Goal: Register for event/course

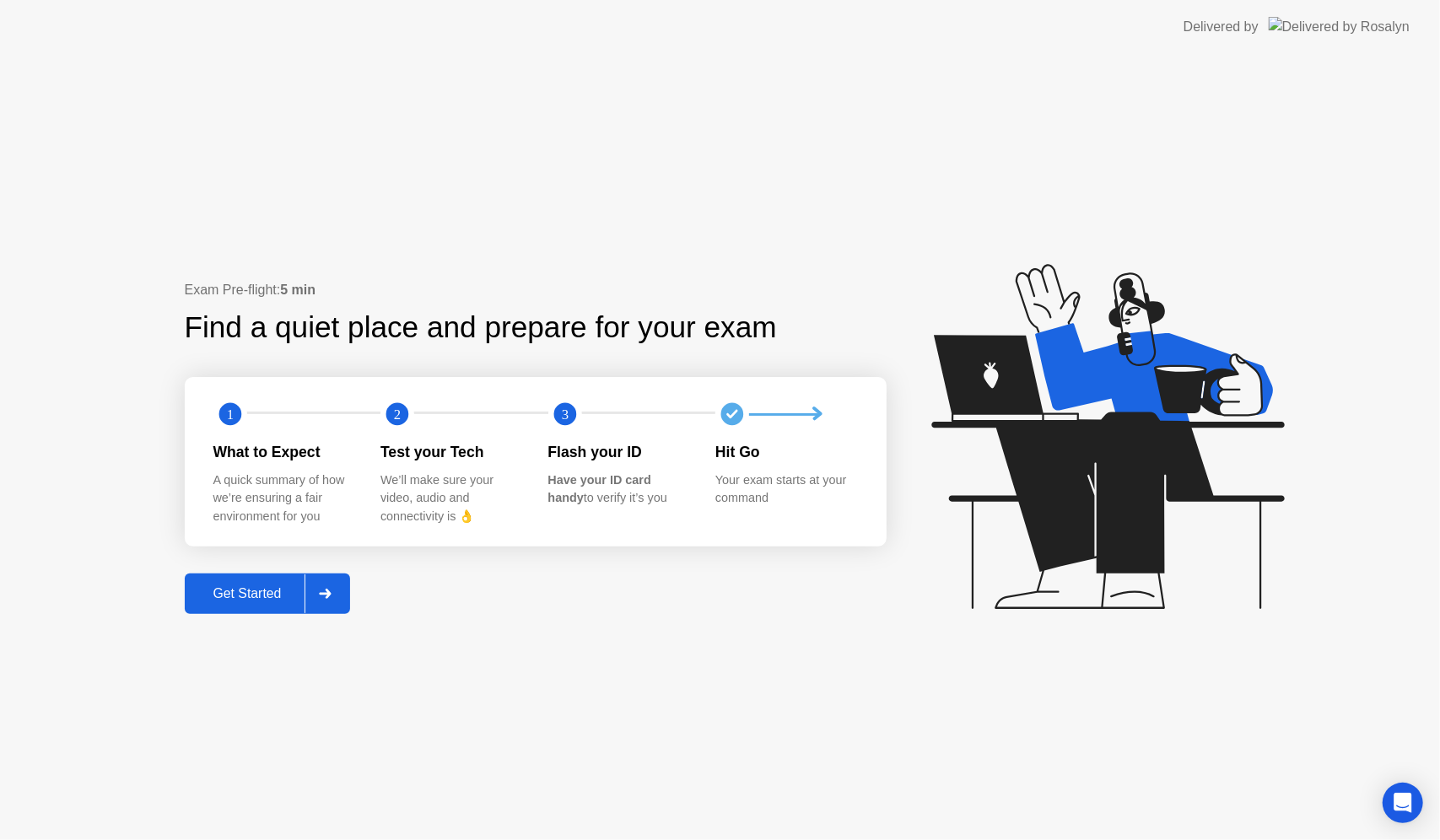
click at [253, 586] on div "Get Started" at bounding box center [247, 593] width 115 height 15
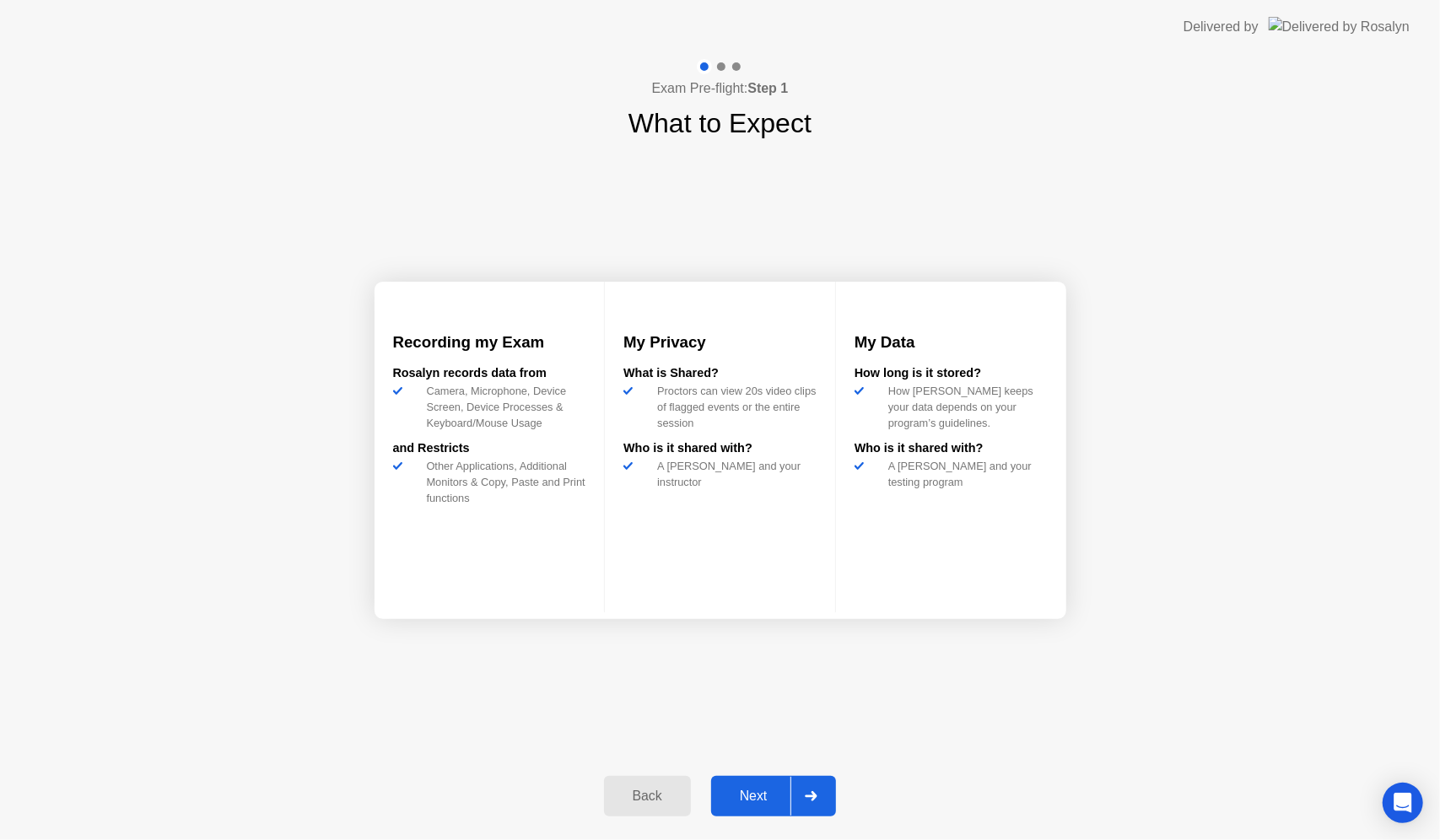
click at [765, 803] on div "Next" at bounding box center [754, 796] width 75 height 15
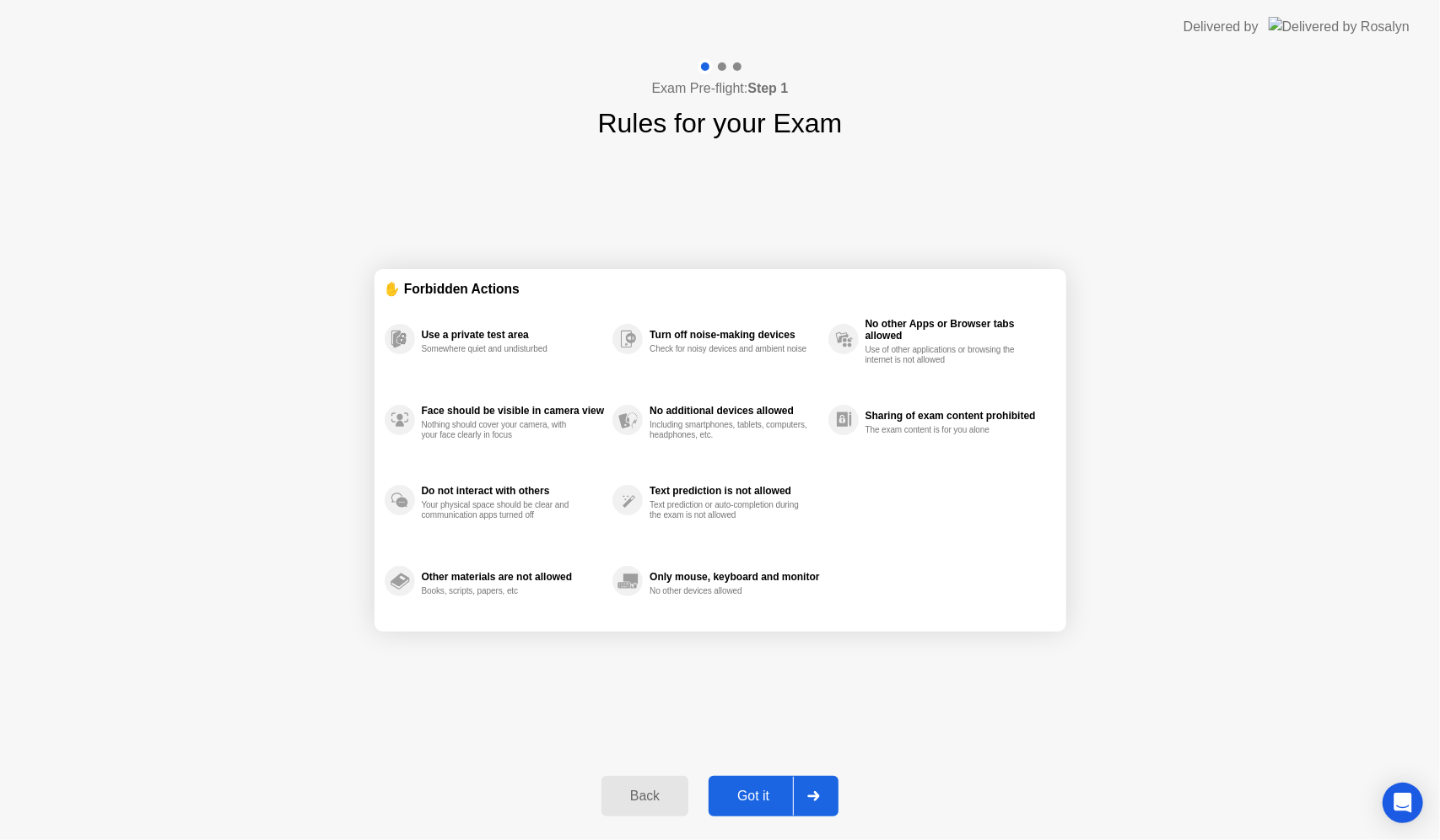
click at [724, 780] on button "Got it" at bounding box center [773, 796] width 130 height 40
select select "**********"
select select "*******"
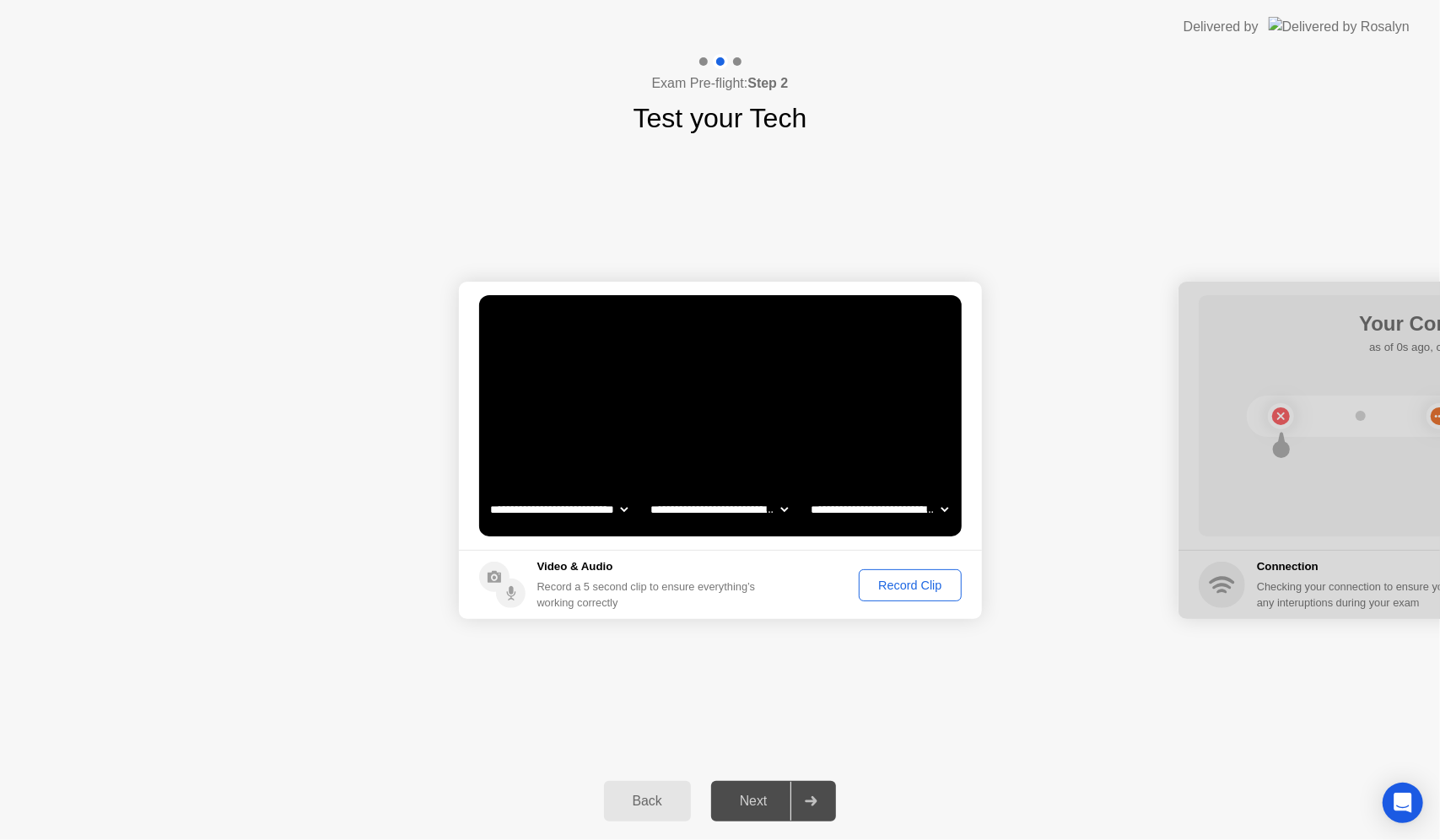
click at [749, 808] on div "Next" at bounding box center [754, 800] width 75 height 15
click at [882, 574] on button "Record Clip" at bounding box center [909, 584] width 102 height 32
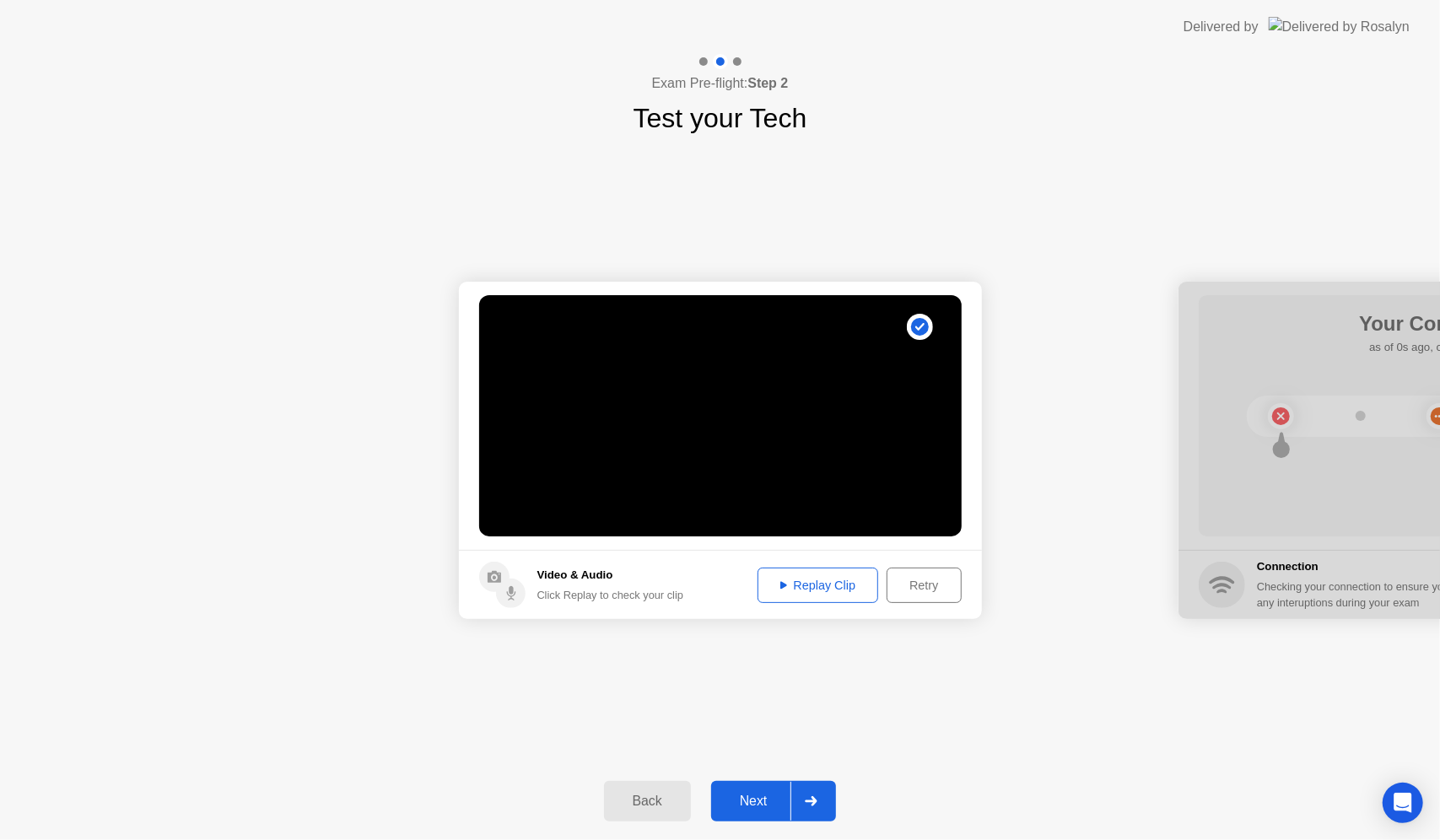
click at [850, 581] on div "Replay Clip" at bounding box center [819, 584] width 110 height 13
click at [745, 795] on div "Next" at bounding box center [754, 800] width 75 height 15
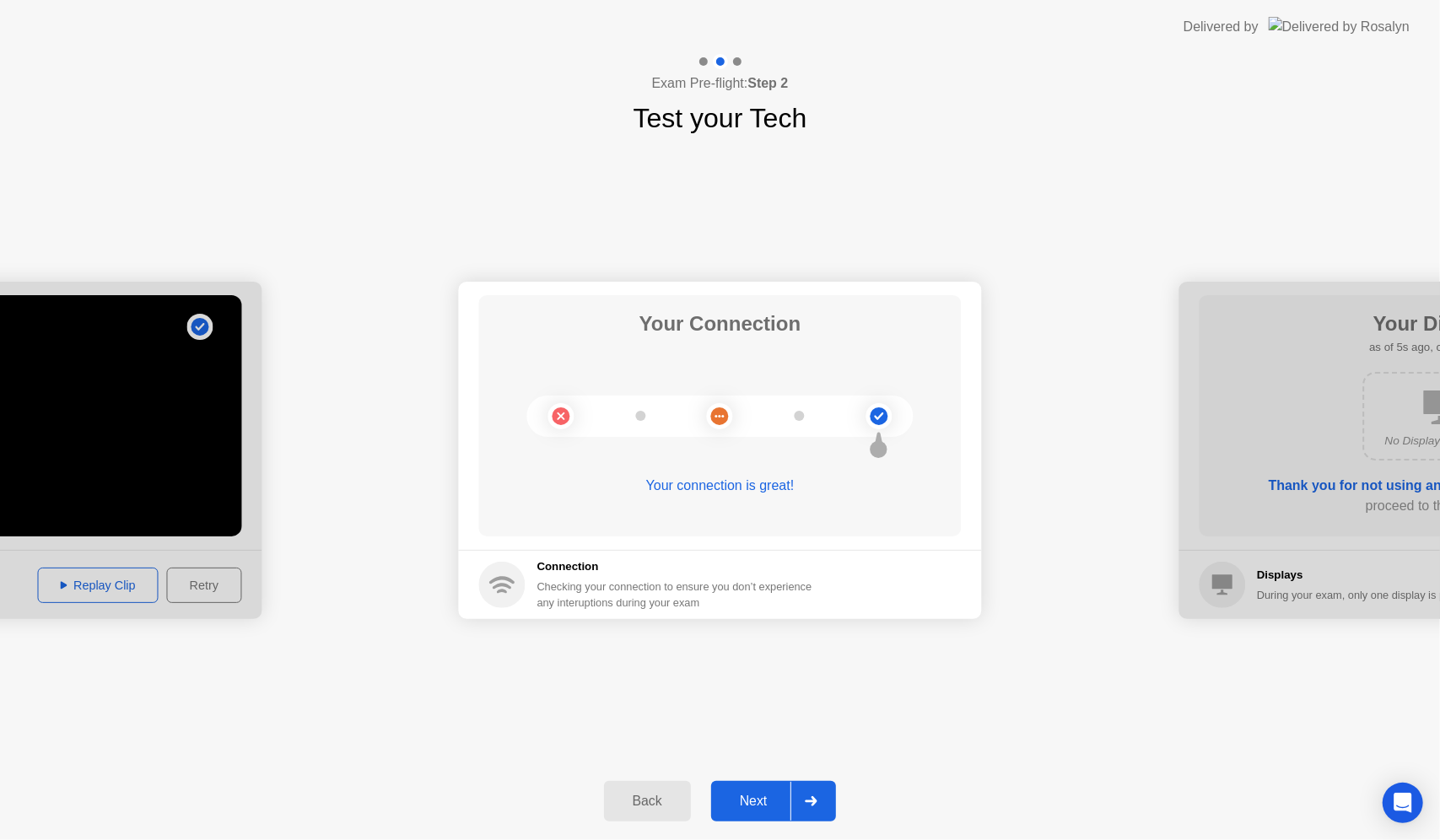
click at [733, 816] on button "Next" at bounding box center [774, 801] width 126 height 40
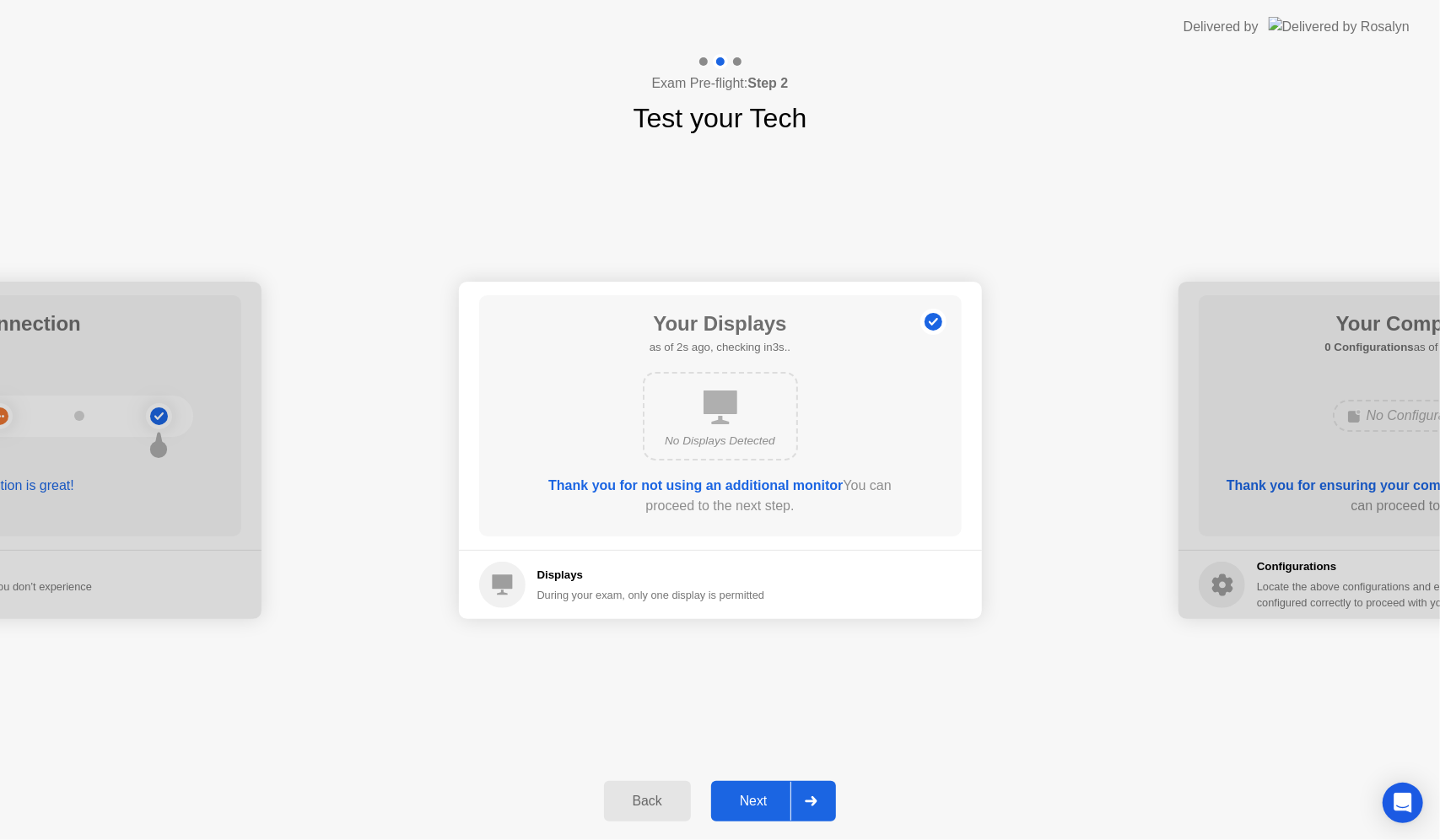
click at [740, 799] on div "Next" at bounding box center [754, 800] width 75 height 15
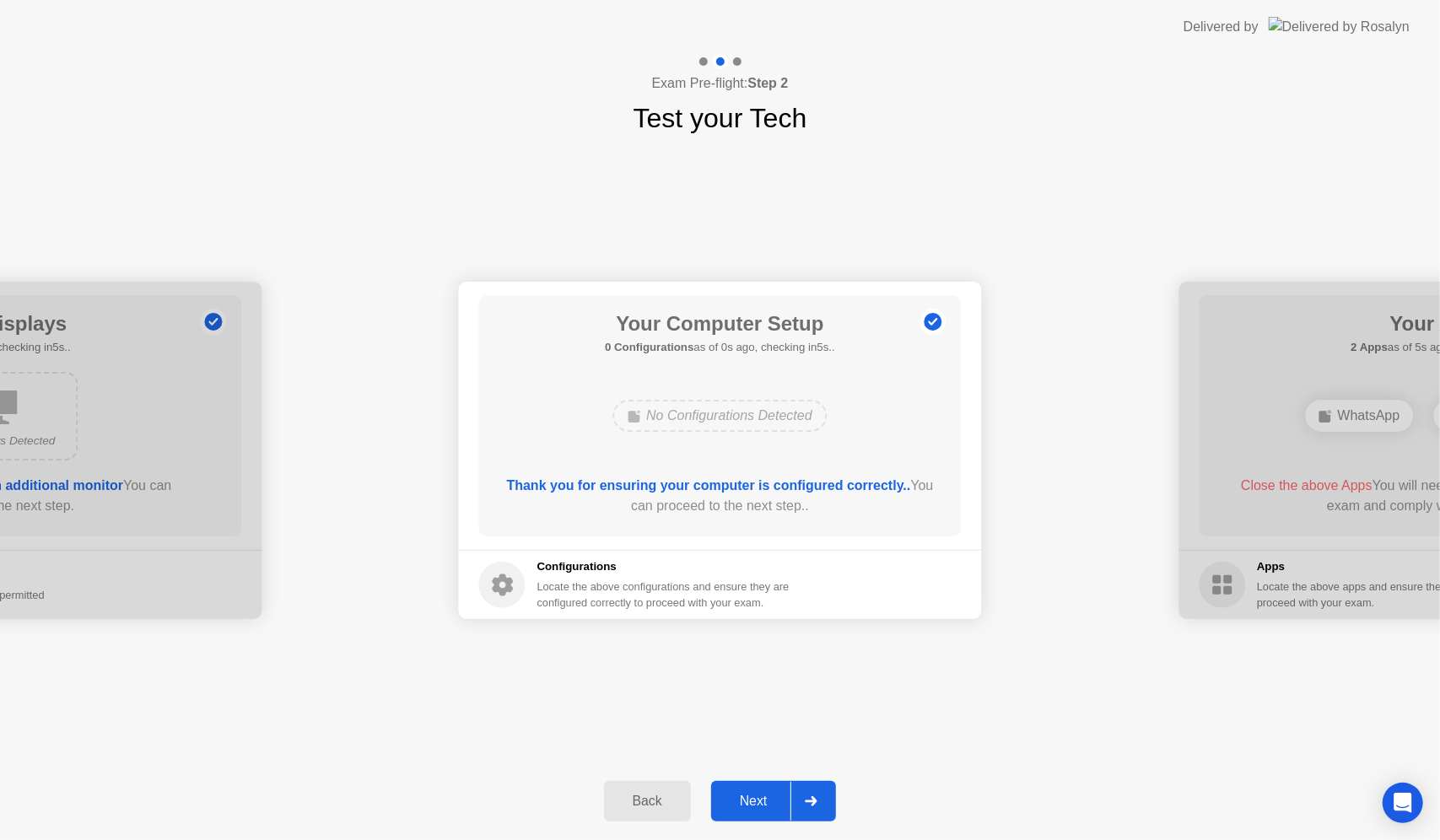
click at [740, 799] on div "Next" at bounding box center [754, 800] width 75 height 15
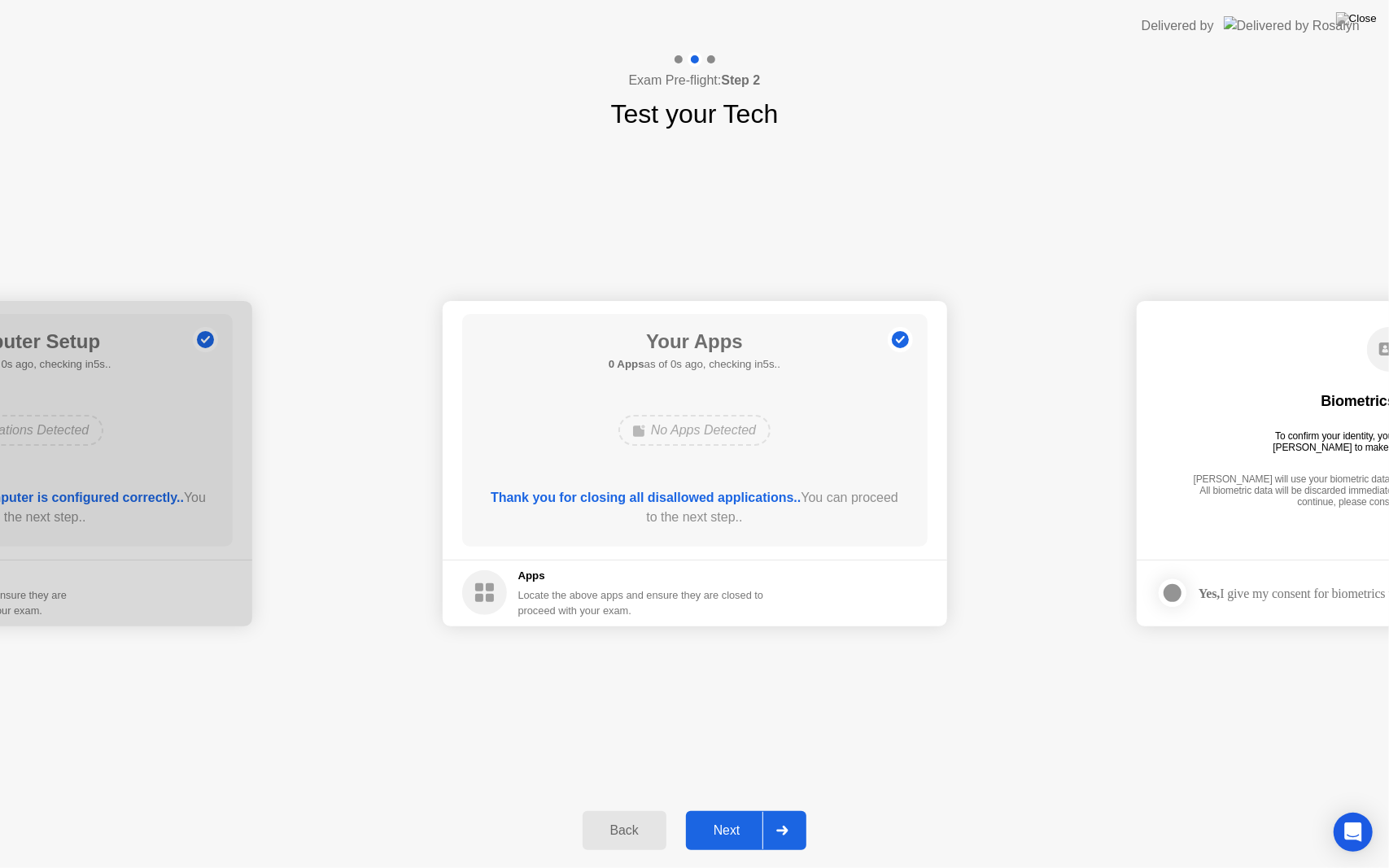
click at [721, 810] on div "Next" at bounding box center [727, 830] width 72 height 14
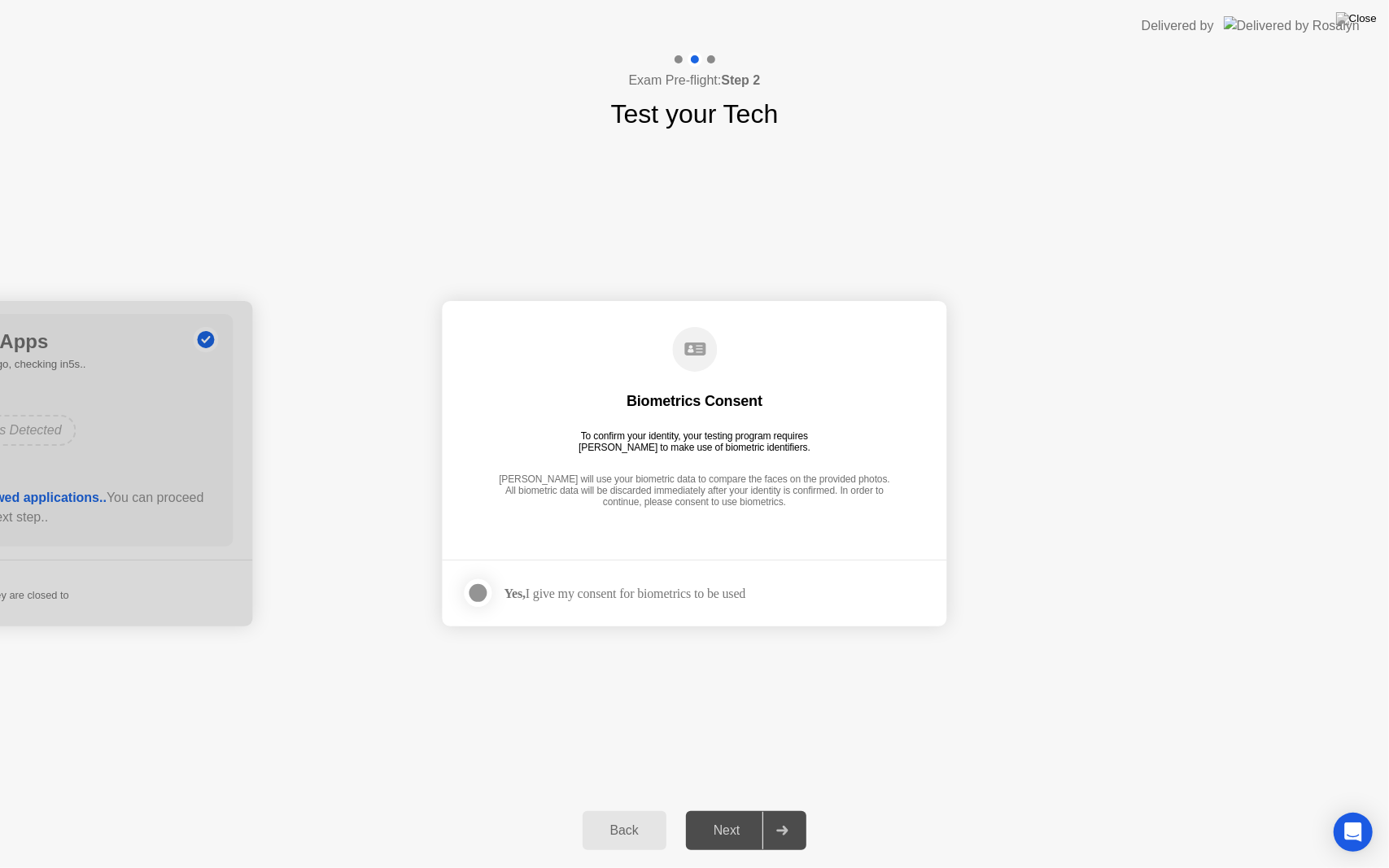
click at [721, 810] on div "Next" at bounding box center [727, 830] width 72 height 14
click at [480, 588] on div at bounding box center [478, 593] width 19 height 19
click at [712, 810] on div "Next" at bounding box center [727, 830] width 72 height 14
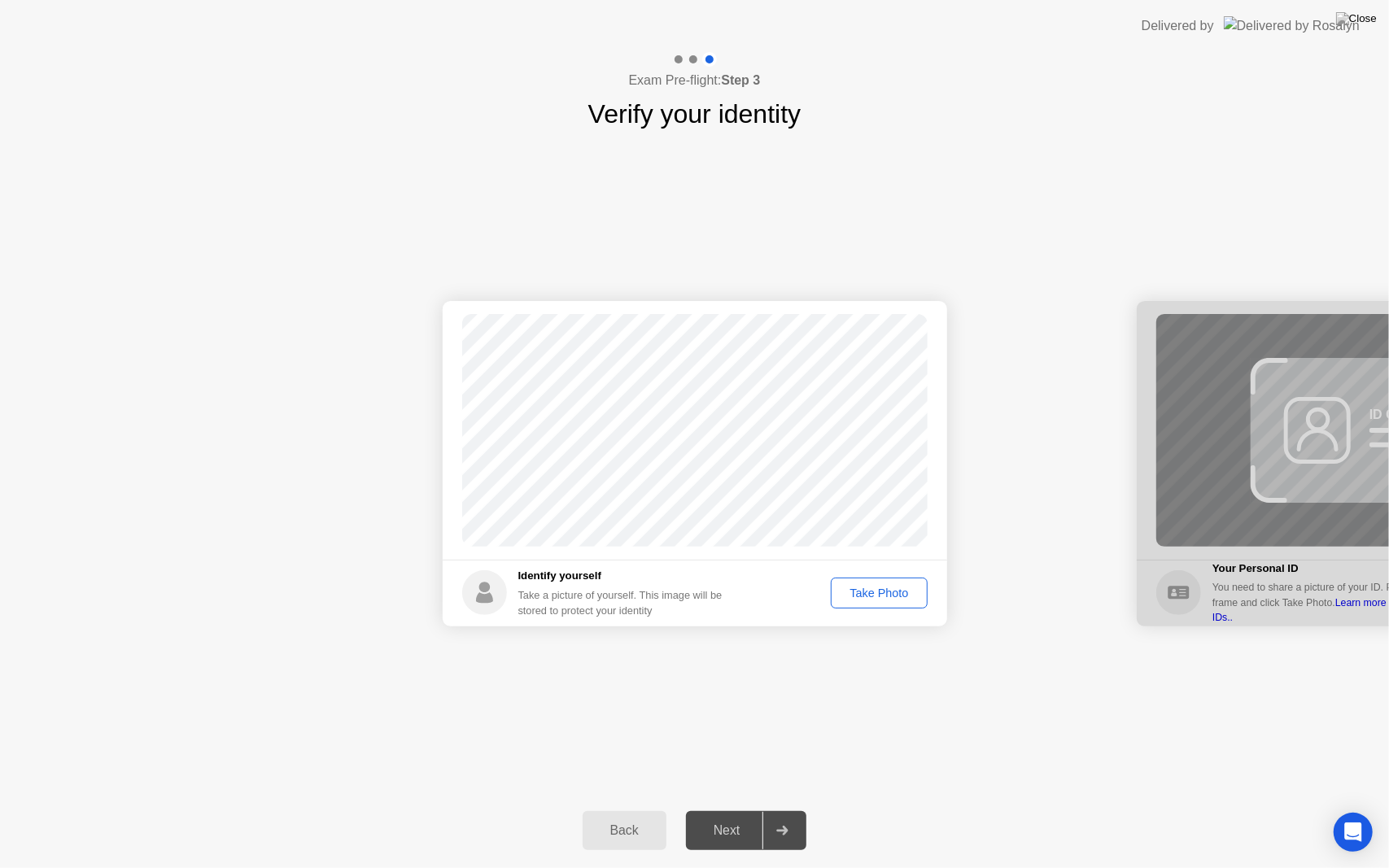
click at [859, 589] on div "Take Photo" at bounding box center [879, 593] width 85 height 13
click at [755, 810] on button "Next" at bounding box center [747, 831] width 121 height 39
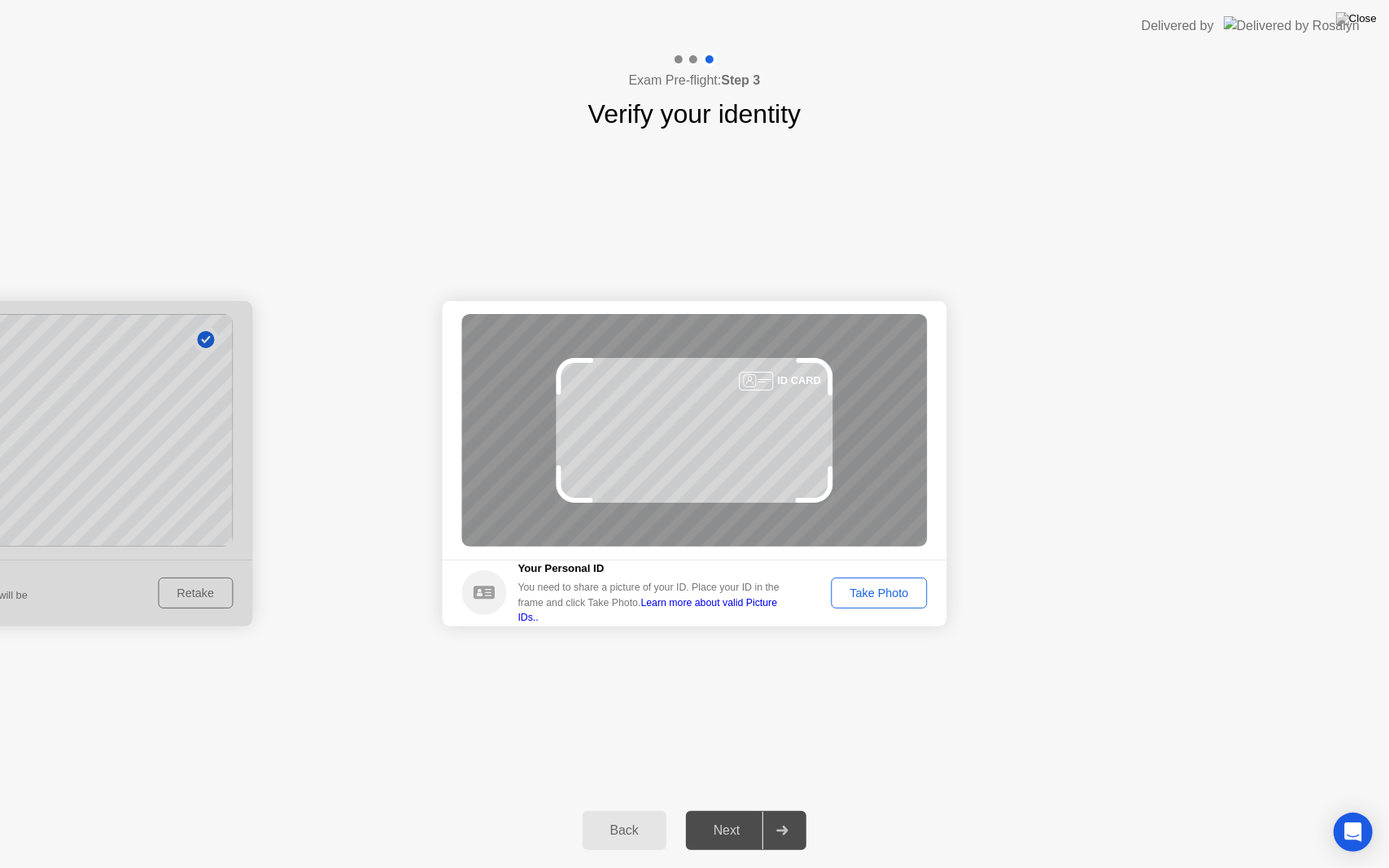
click at [878, 598] on div "Take Photo" at bounding box center [879, 593] width 85 height 13
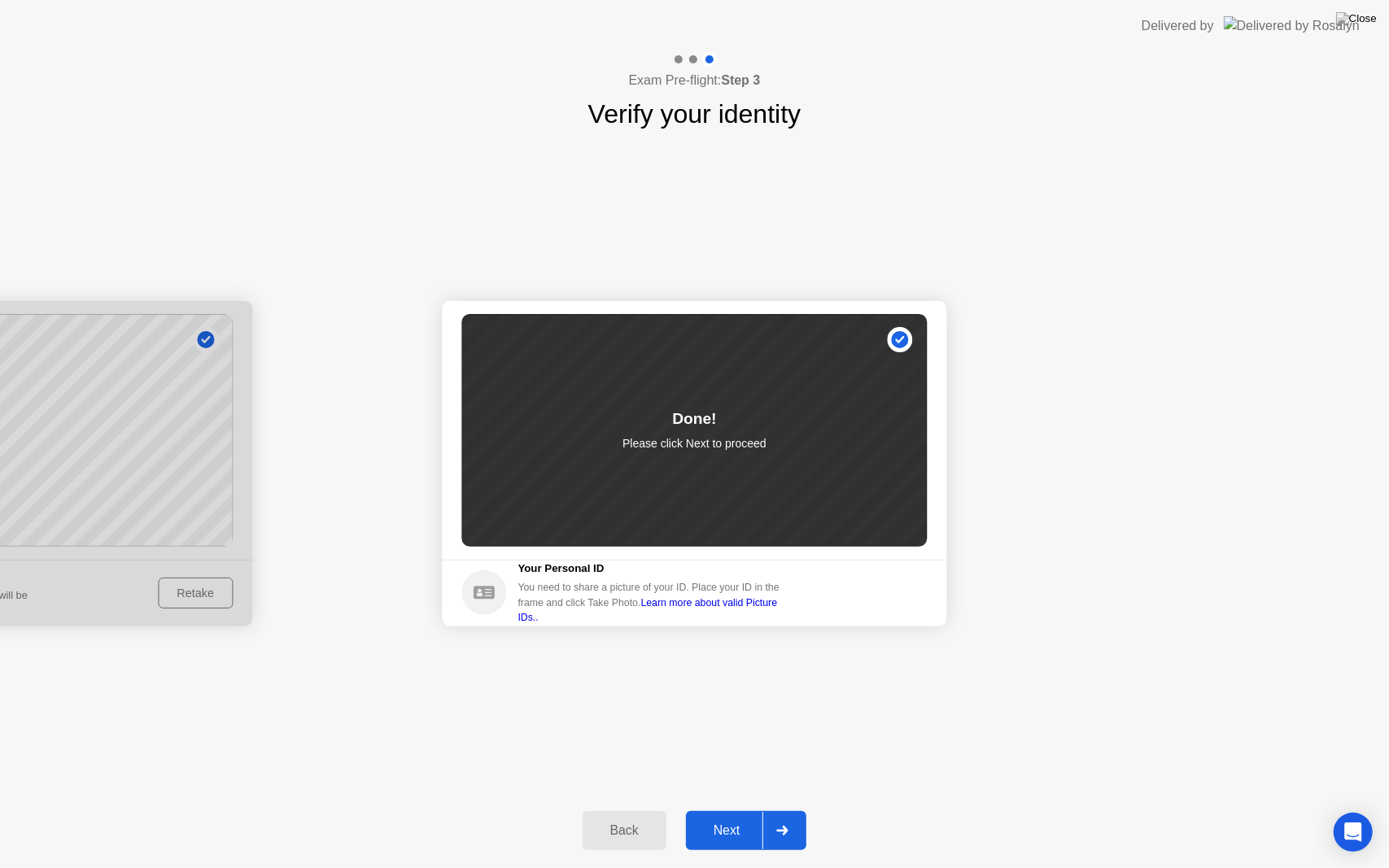
click at [737, 810] on div "Next" at bounding box center [727, 830] width 72 height 14
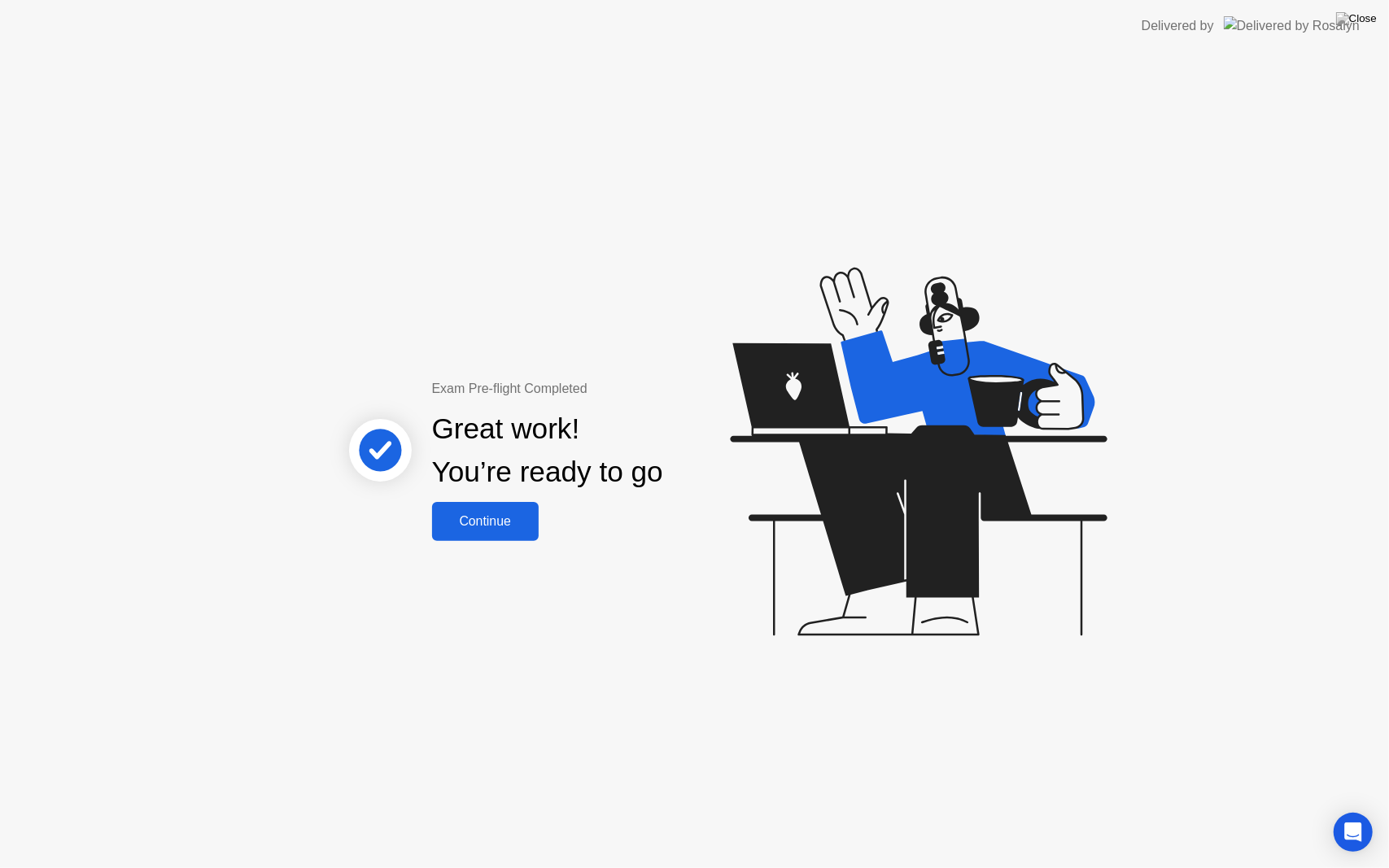
click at [508, 519] on div "Continue" at bounding box center [485, 521] width 97 height 14
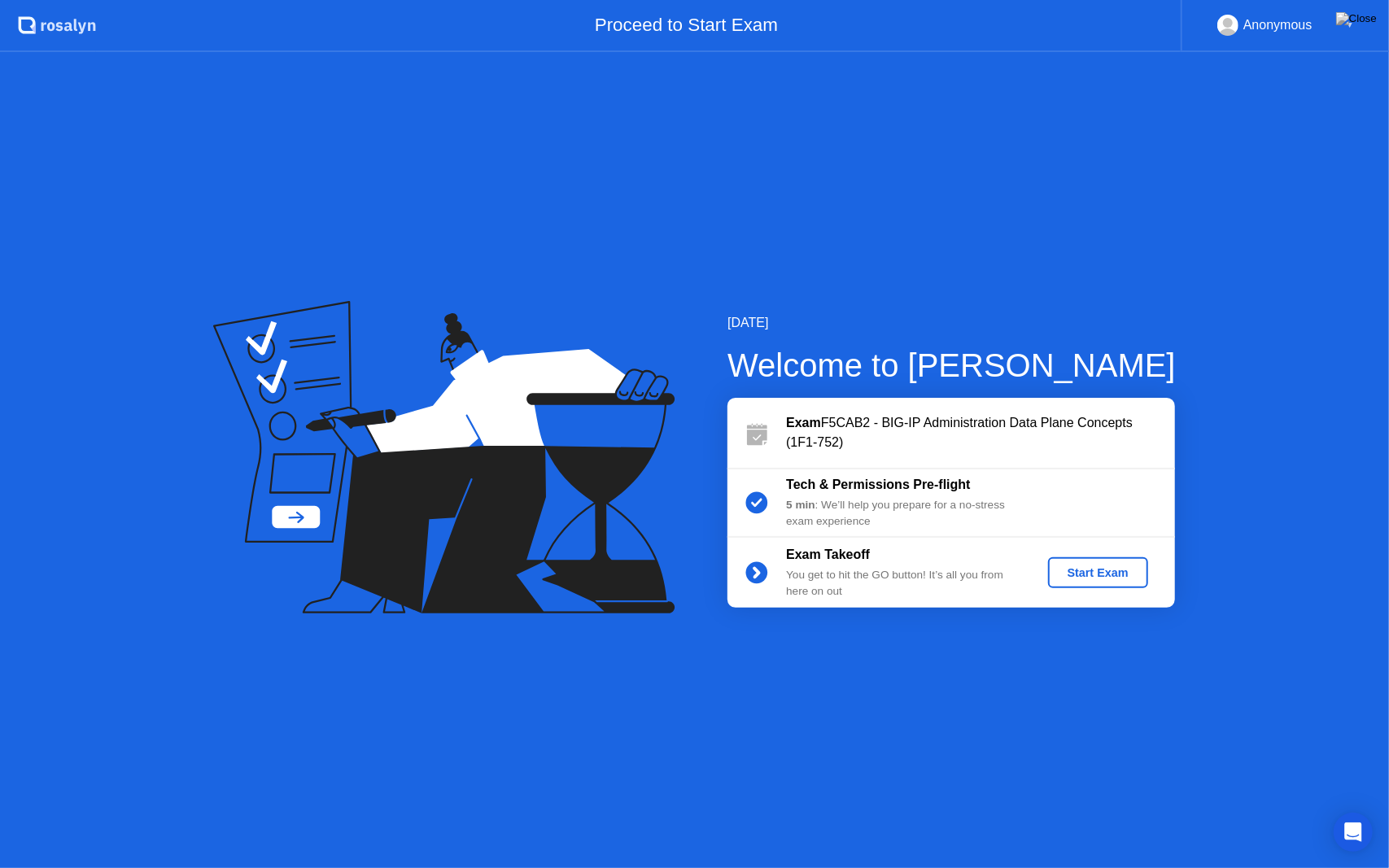
click at [1072, 576] on div "Start Exam" at bounding box center [1098, 572] width 87 height 13
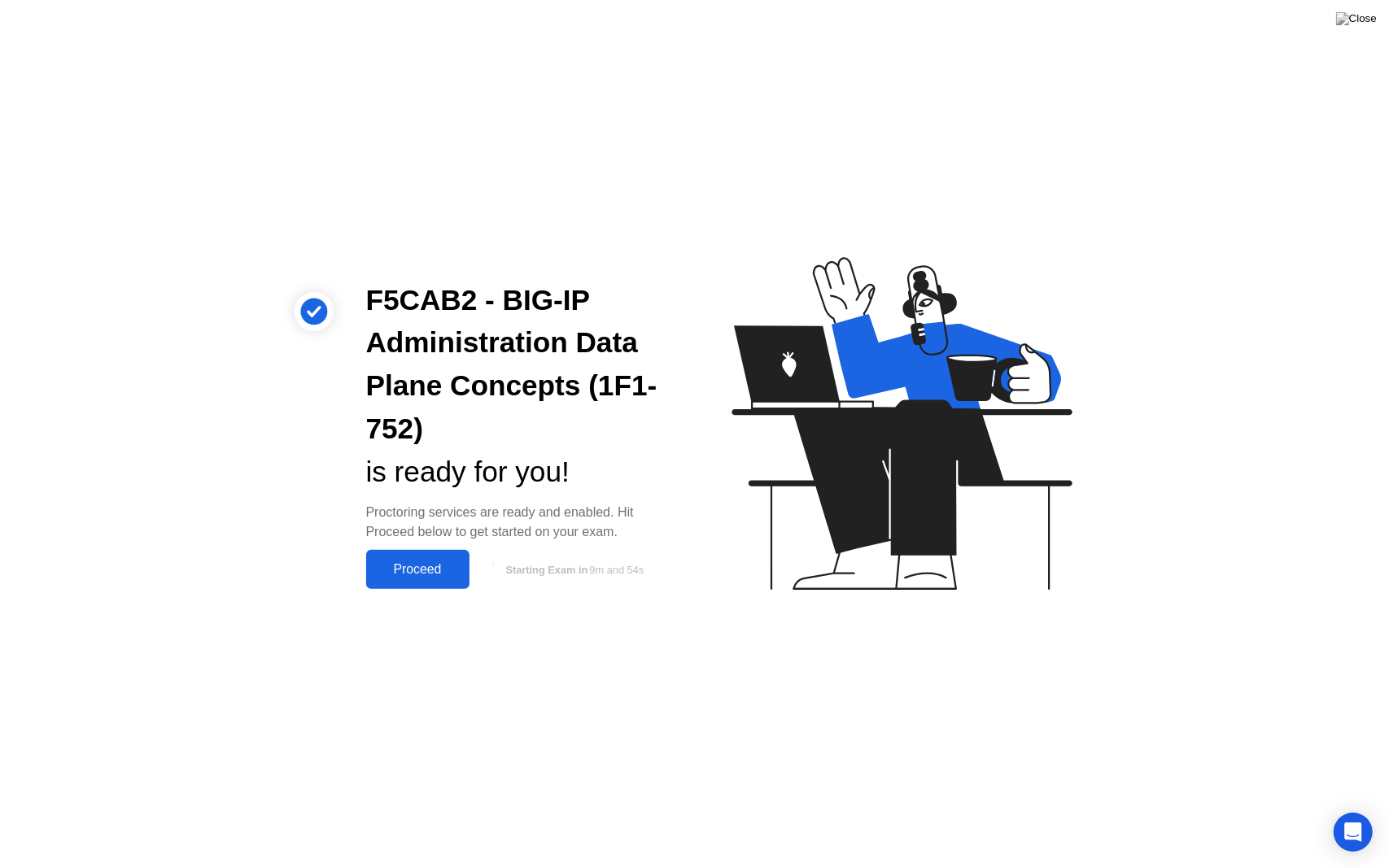
click at [414, 577] on div "Proceed" at bounding box center [418, 569] width 93 height 14
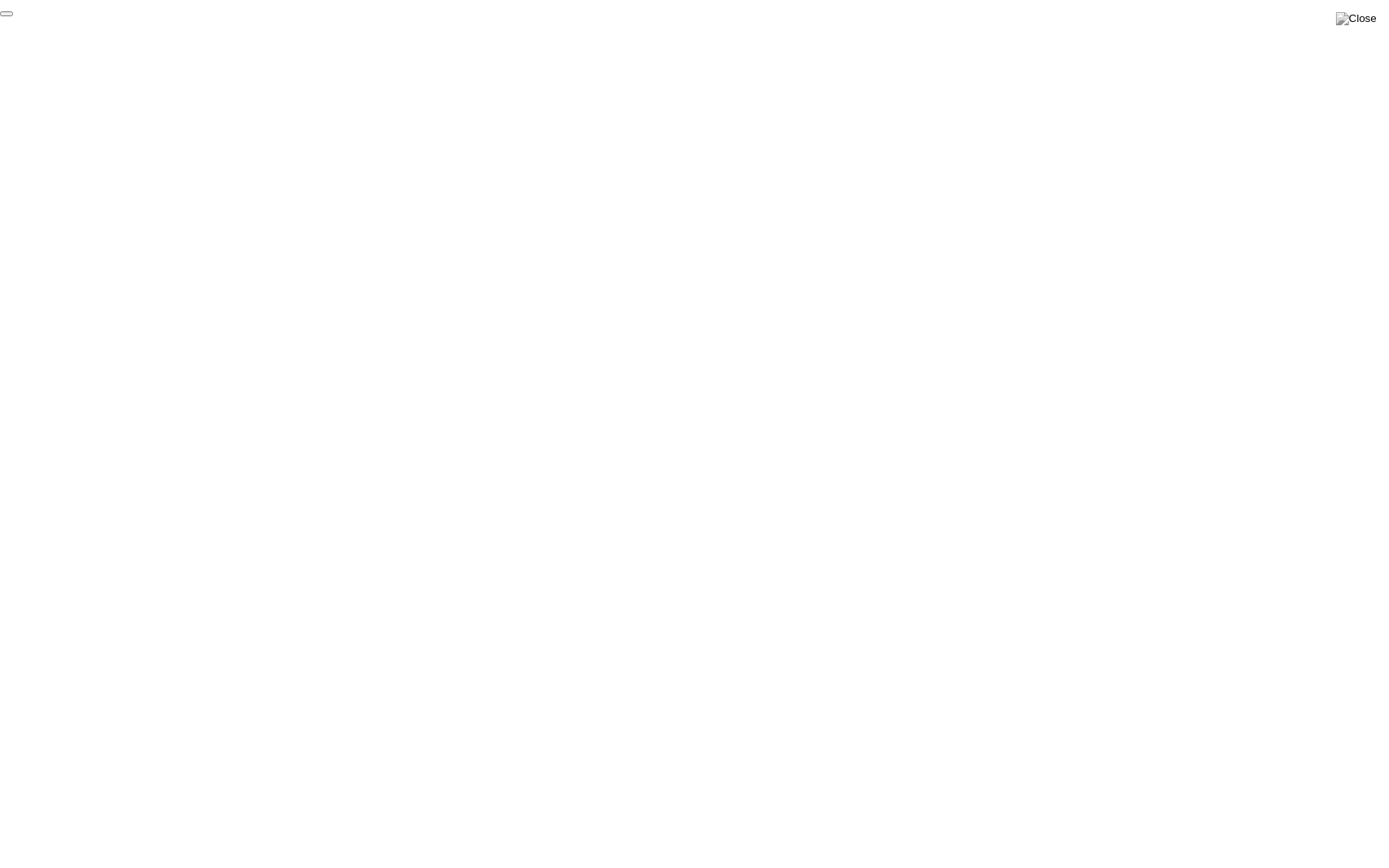
click div "End Proctoring Session"
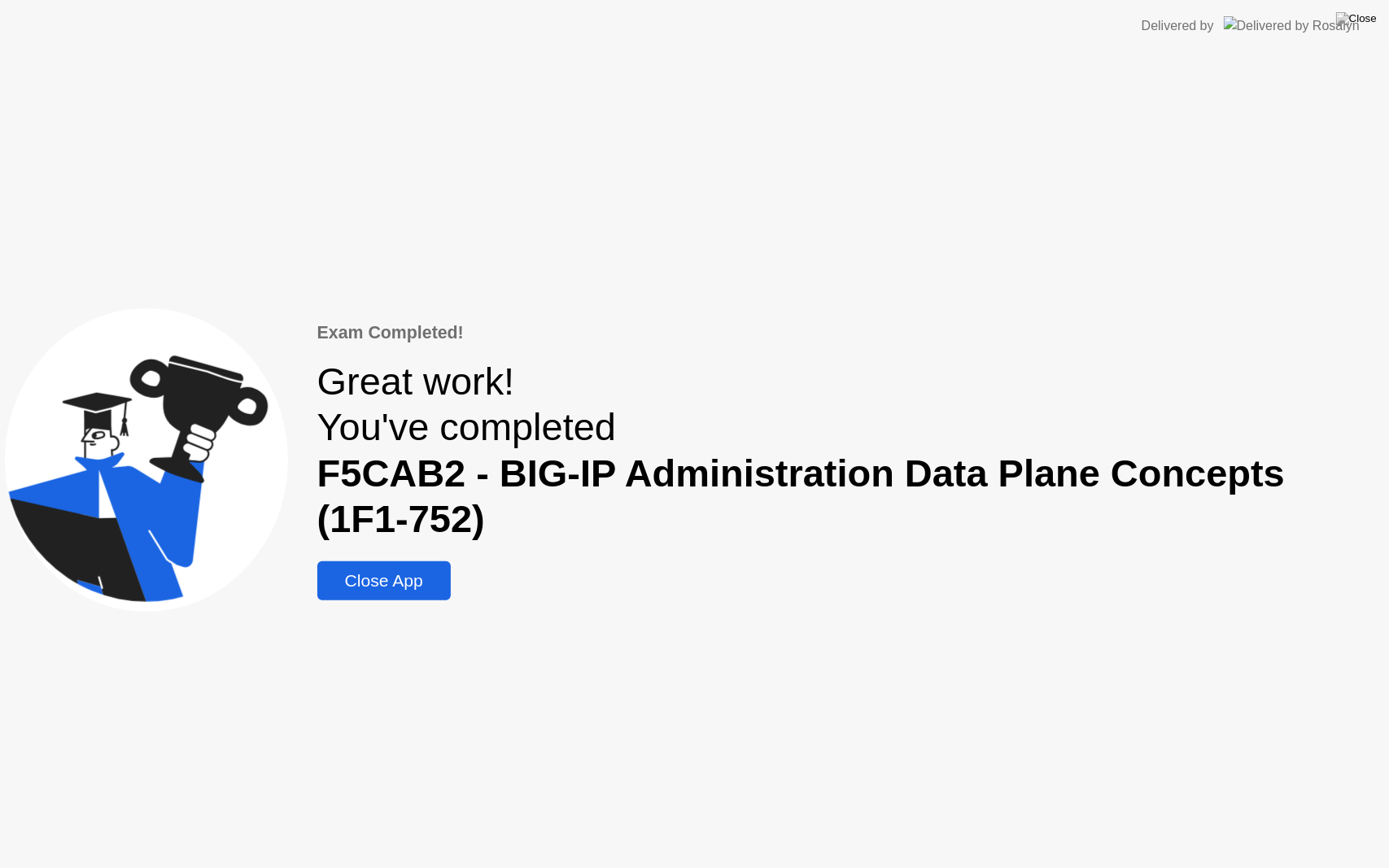
click at [400, 567] on button "Close App" at bounding box center [384, 581] width 133 height 39
